Goal: Communication & Community: Answer question/provide support

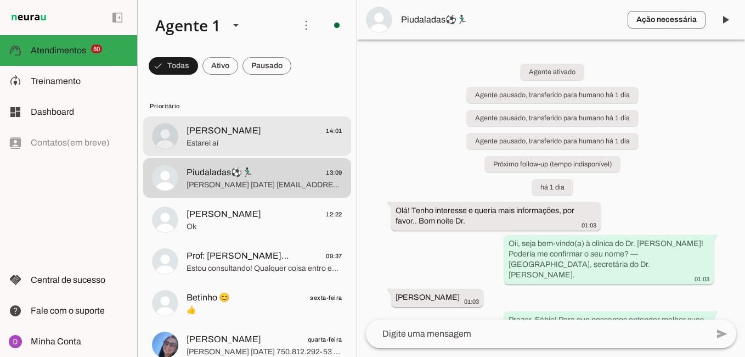
click at [226, 127] on span "[PERSON_NAME] 14:01" at bounding box center [265, 131] width 156 height 14
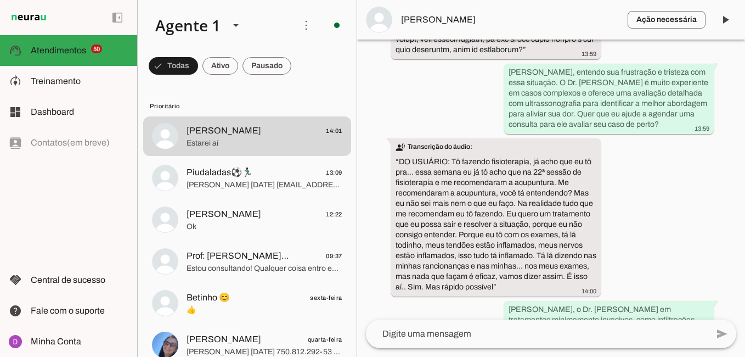
scroll to position [1209, 0]
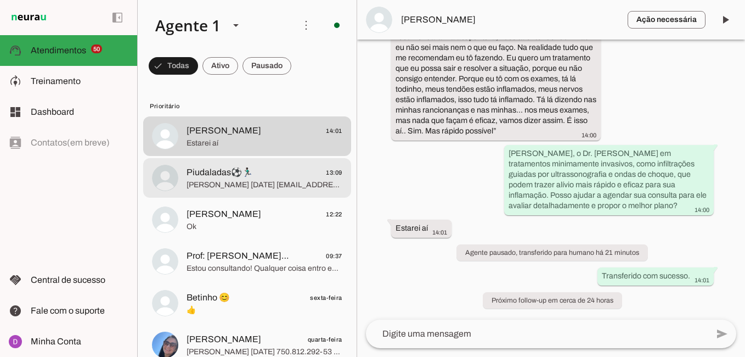
click at [266, 175] on span "Piudaladas⚽🏃🏿‍♂️ 13:09" at bounding box center [265, 173] width 156 height 14
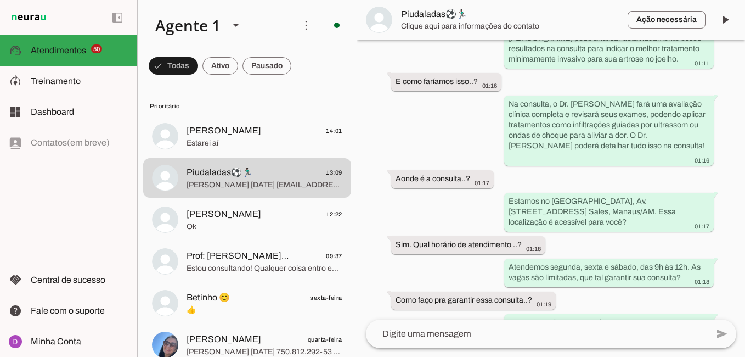
scroll to position [994, 0]
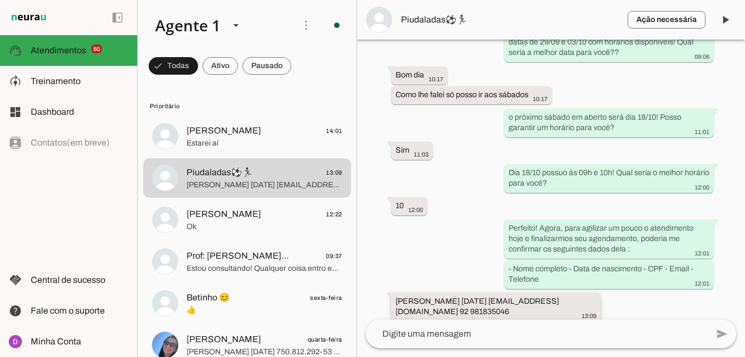
drag, startPoint x: 437, startPoint y: 302, endPoint x: 394, endPoint y: 288, distance: 46.2
click at [394, 293] on whatsapp-message-bubble "[PERSON_NAME] [DATE] [EMAIL_ADDRESS][DOMAIN_NAME] 92 981835046 13:09" at bounding box center [496, 307] width 210 height 29
click at [468, 332] on textarea at bounding box center [537, 333] width 342 height 13
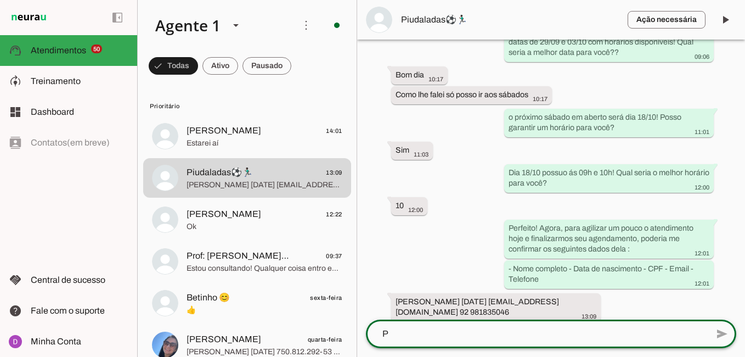
scroll to position [0, 0]
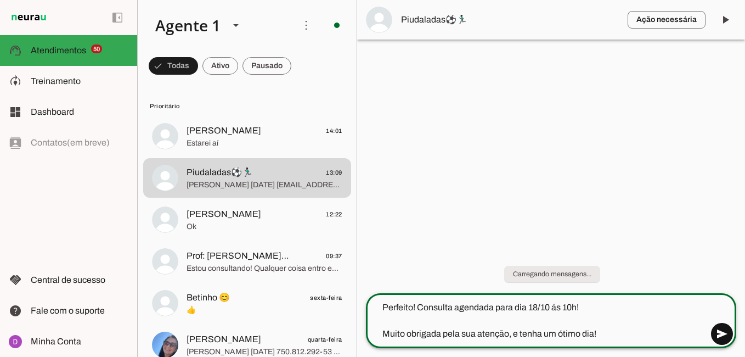
type textarea "Perfeito! Consulta agendada para dia 18/10 ás 10h! Muito obrigada pela sua aten…"
type md-outlined-text-field "Perfeito! Consulta agendada para dia 18/10 ás 10h! Muito obrigada pela sua aten…"
click at [731, 325] on span at bounding box center [722, 334] width 26 height 26
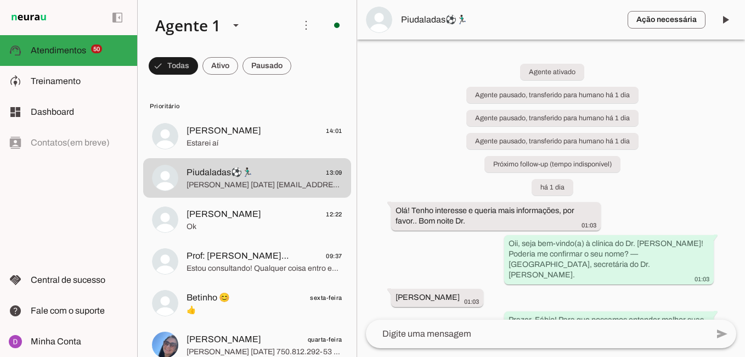
drag, startPoint x: 451, startPoint y: 270, endPoint x: 414, endPoint y: 251, distance: 41.7
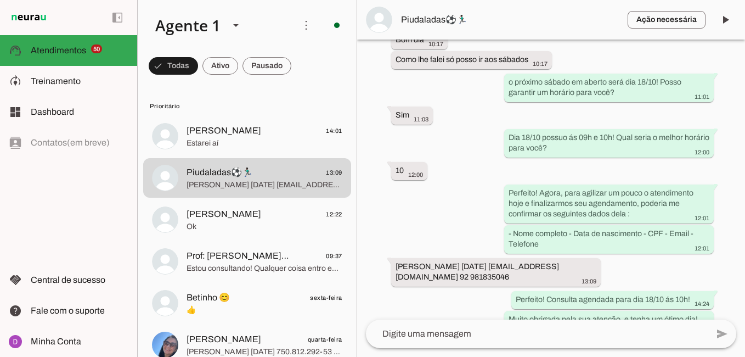
scroll to position [1047, 0]
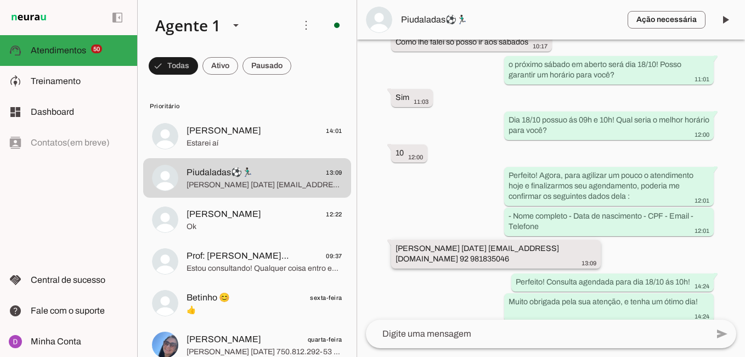
drag, startPoint x: 458, startPoint y: 248, endPoint x: 396, endPoint y: 235, distance: 63.3
click at [396, 243] on div "[PERSON_NAME] [DATE] [EMAIL_ADDRESS][DOMAIN_NAME] 92 981835046 13:09" at bounding box center [496, 255] width 201 height 24
